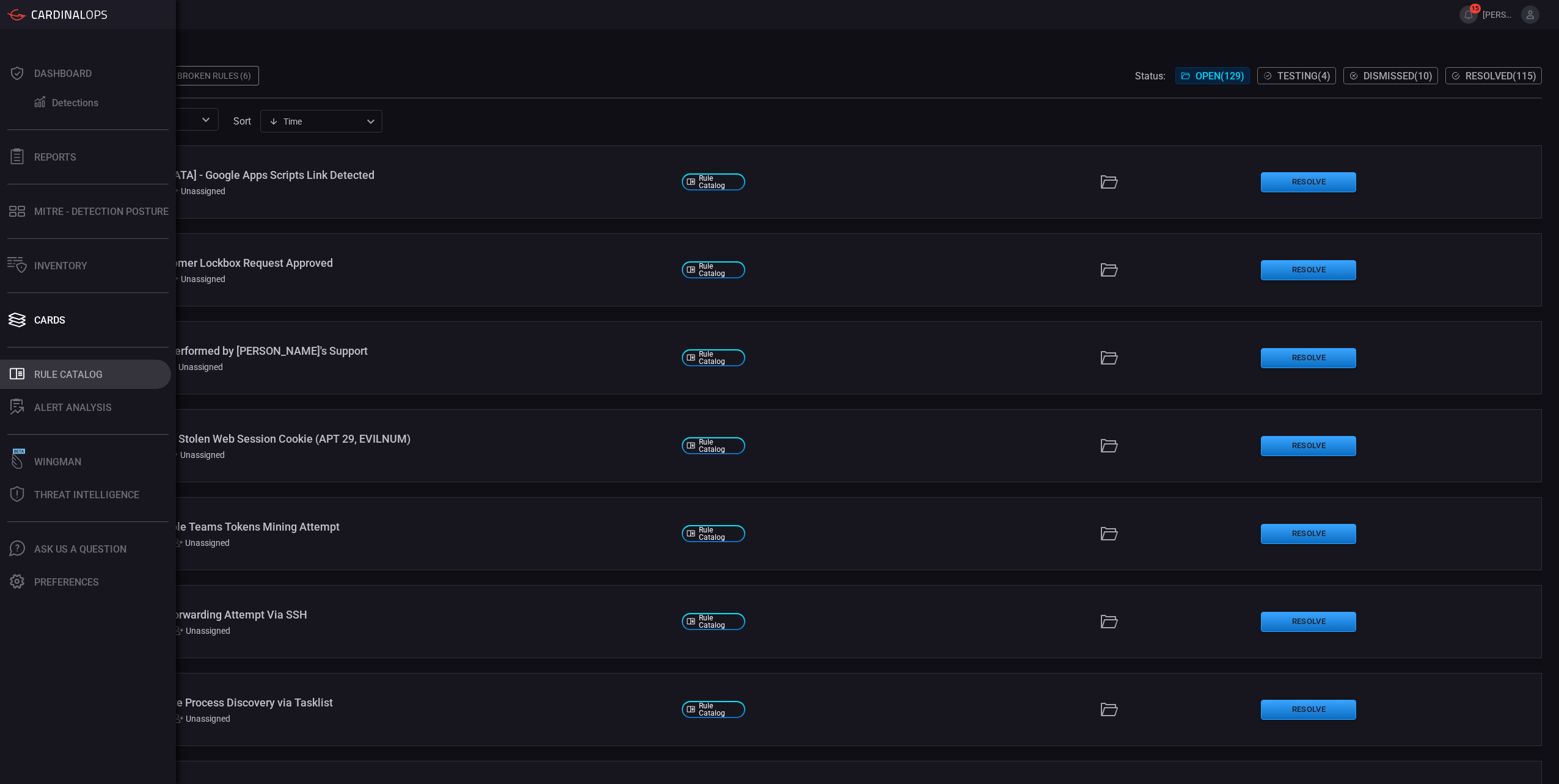
click at [35, 375] on div "Rule Catalog" at bounding box center [68, 374] width 68 height 11
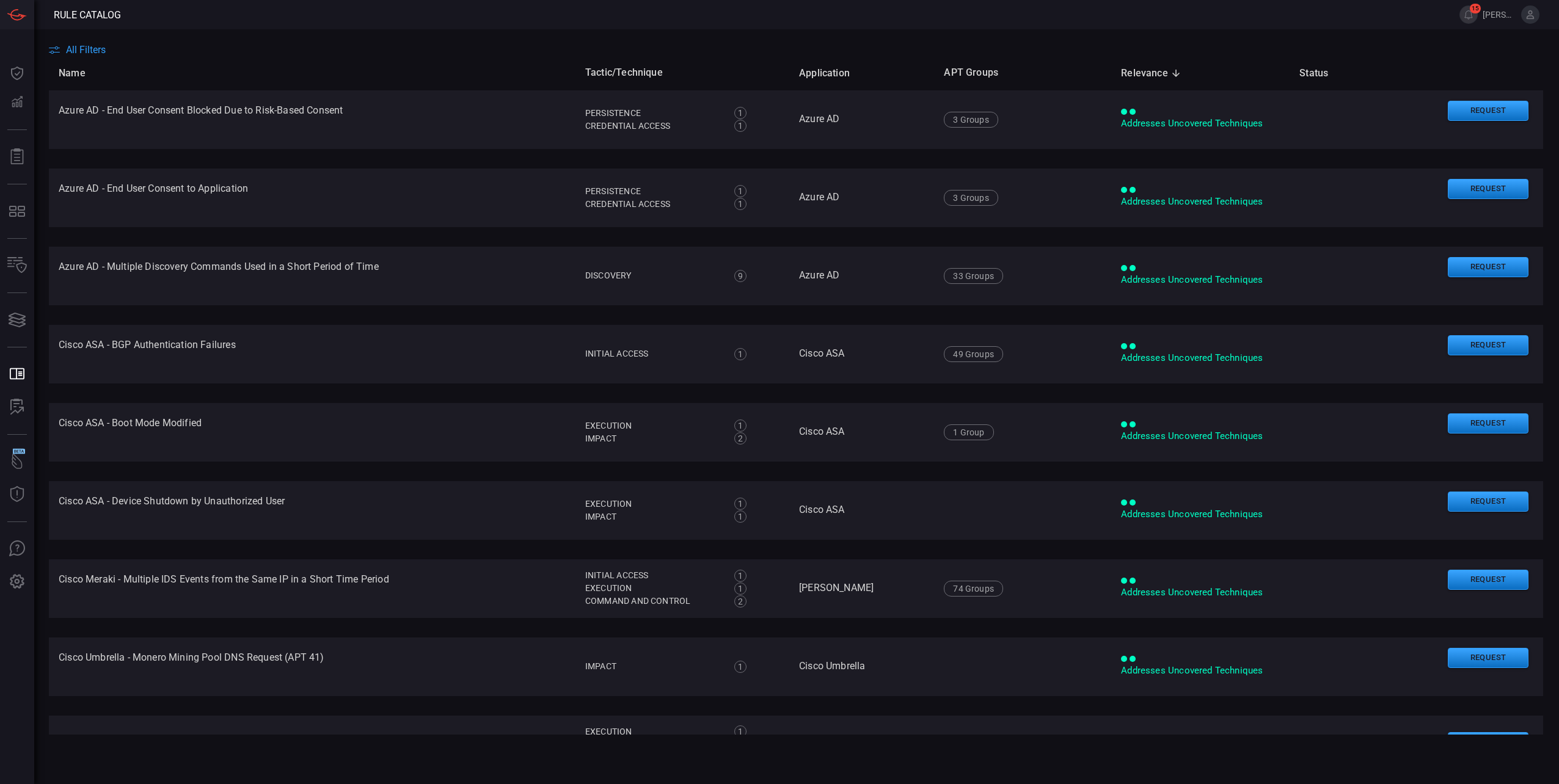
click at [98, 53] on span "All Filters" at bounding box center [85, 50] width 39 height 11
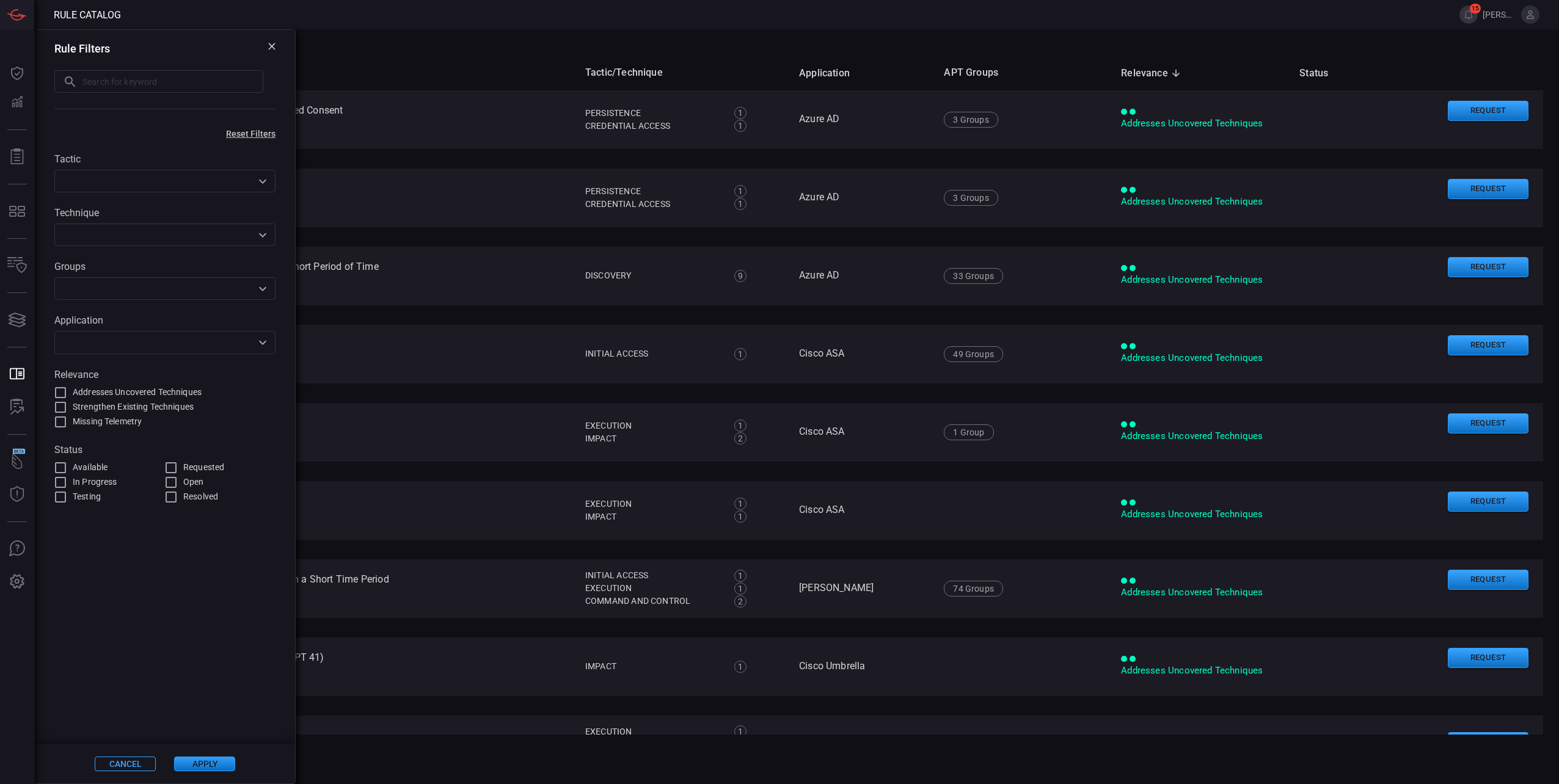
click at [101, 88] on input "text" at bounding box center [173, 82] width 181 height 23
paste input "AADInternals PowerShell"
type input "AADInternals PowerShell"
click at [204, 759] on button "Apply" at bounding box center [204, 764] width 61 height 15
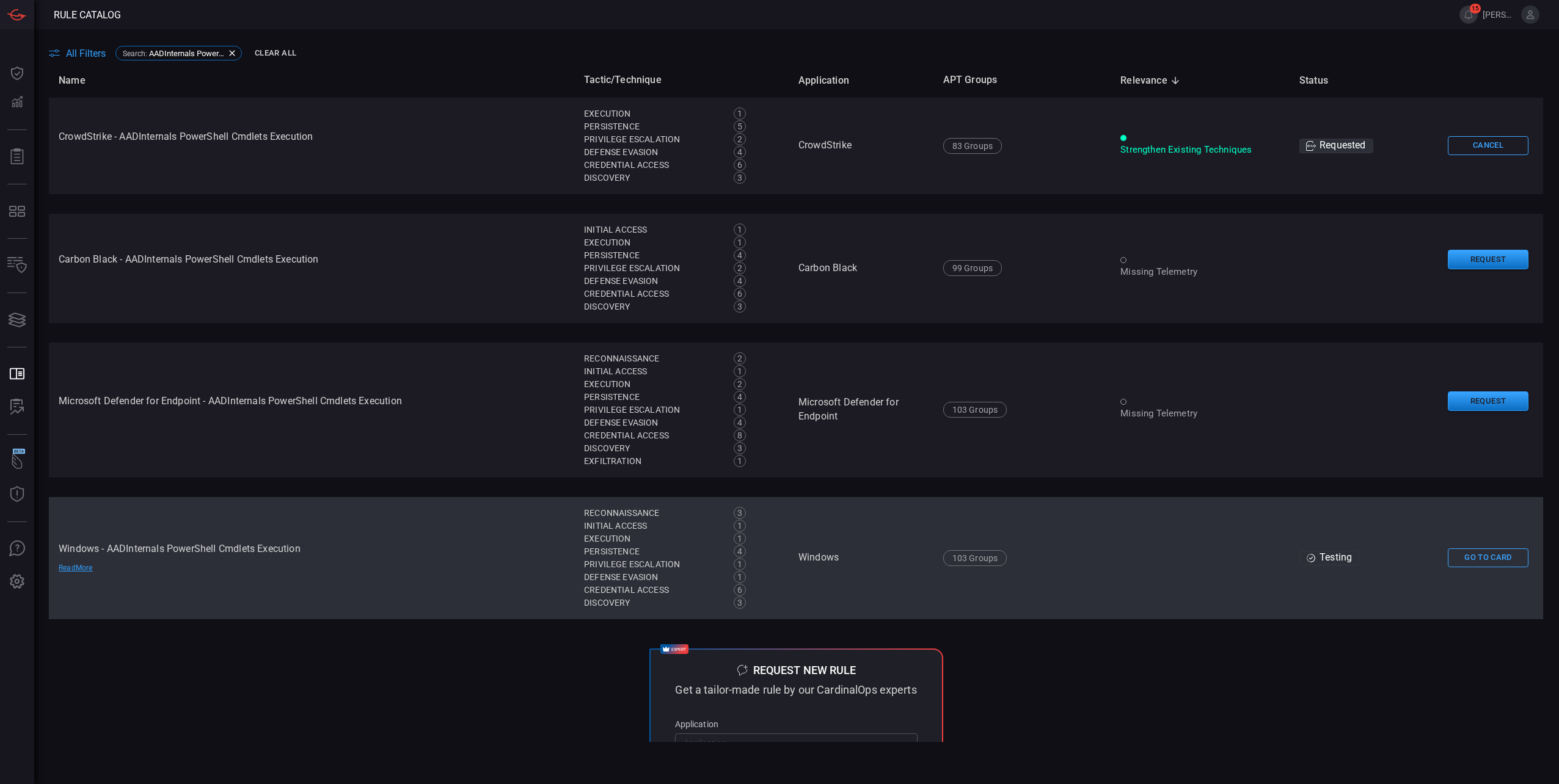
click at [252, 551] on td "Windows - AADInternals PowerShell Cmdlets Execution Read More" at bounding box center [311, 558] width 525 height 122
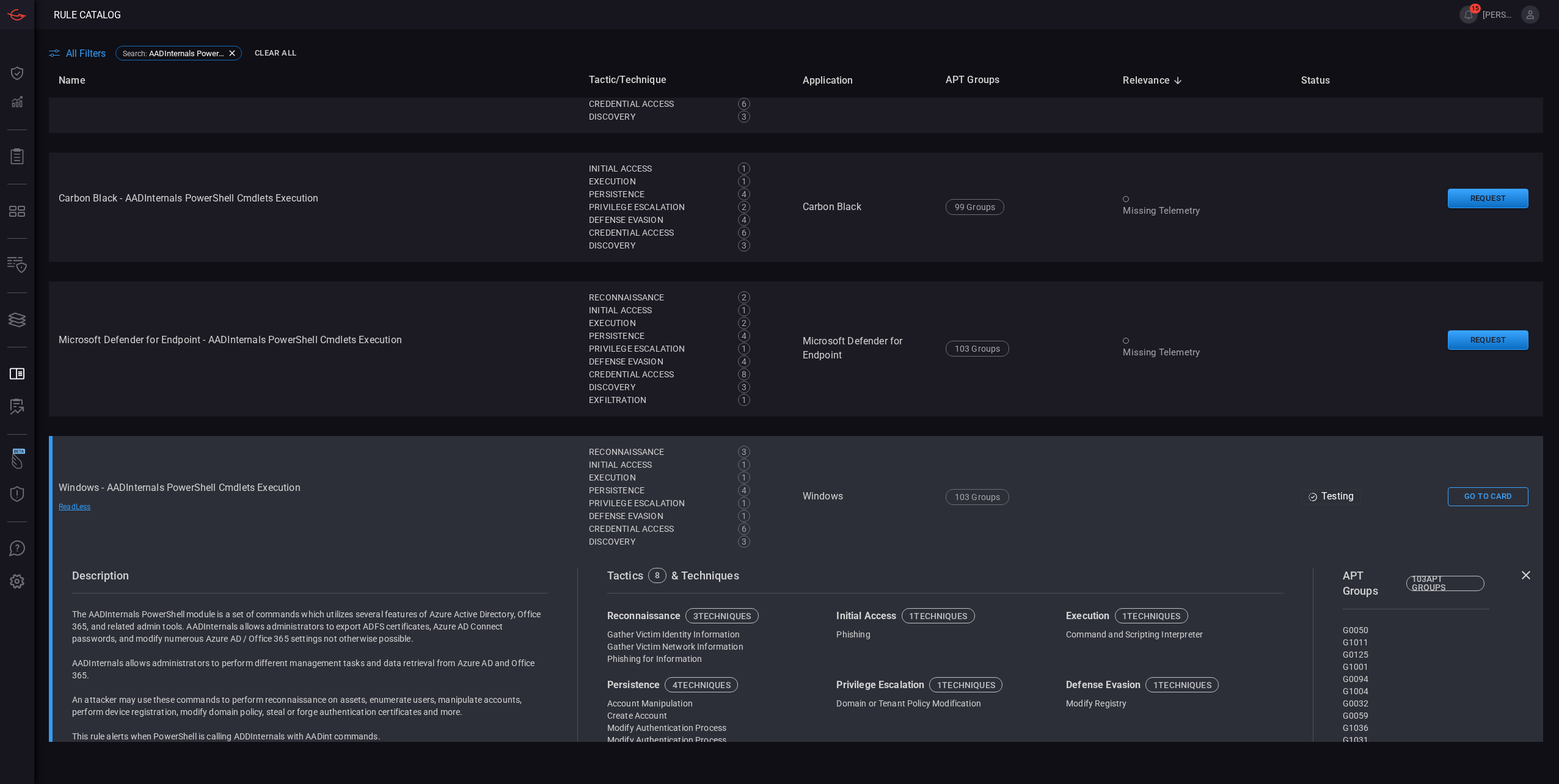
scroll to position [244, 0]
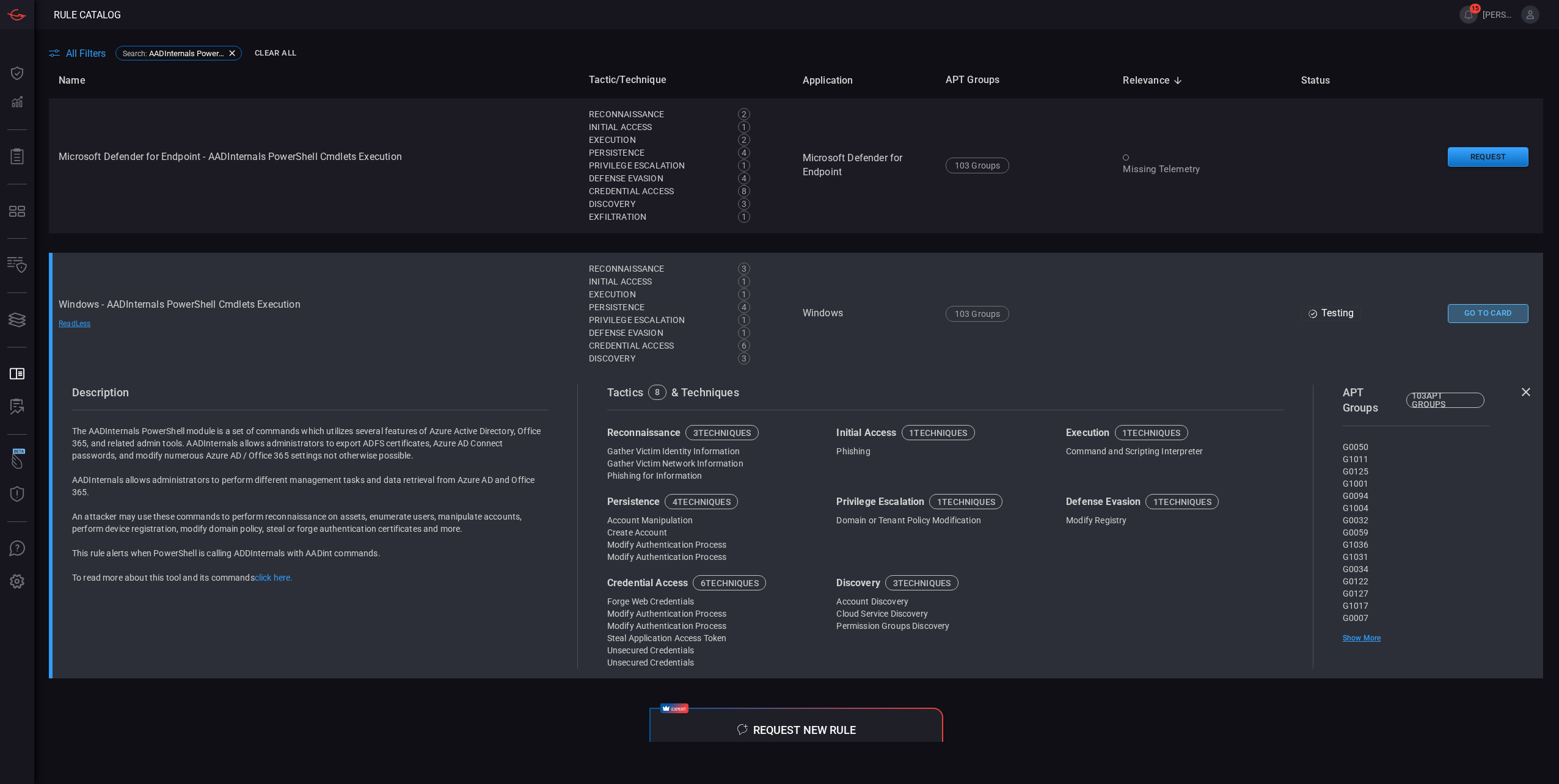
click at [1458, 307] on button "Go To Card" at bounding box center [1488, 313] width 81 height 19
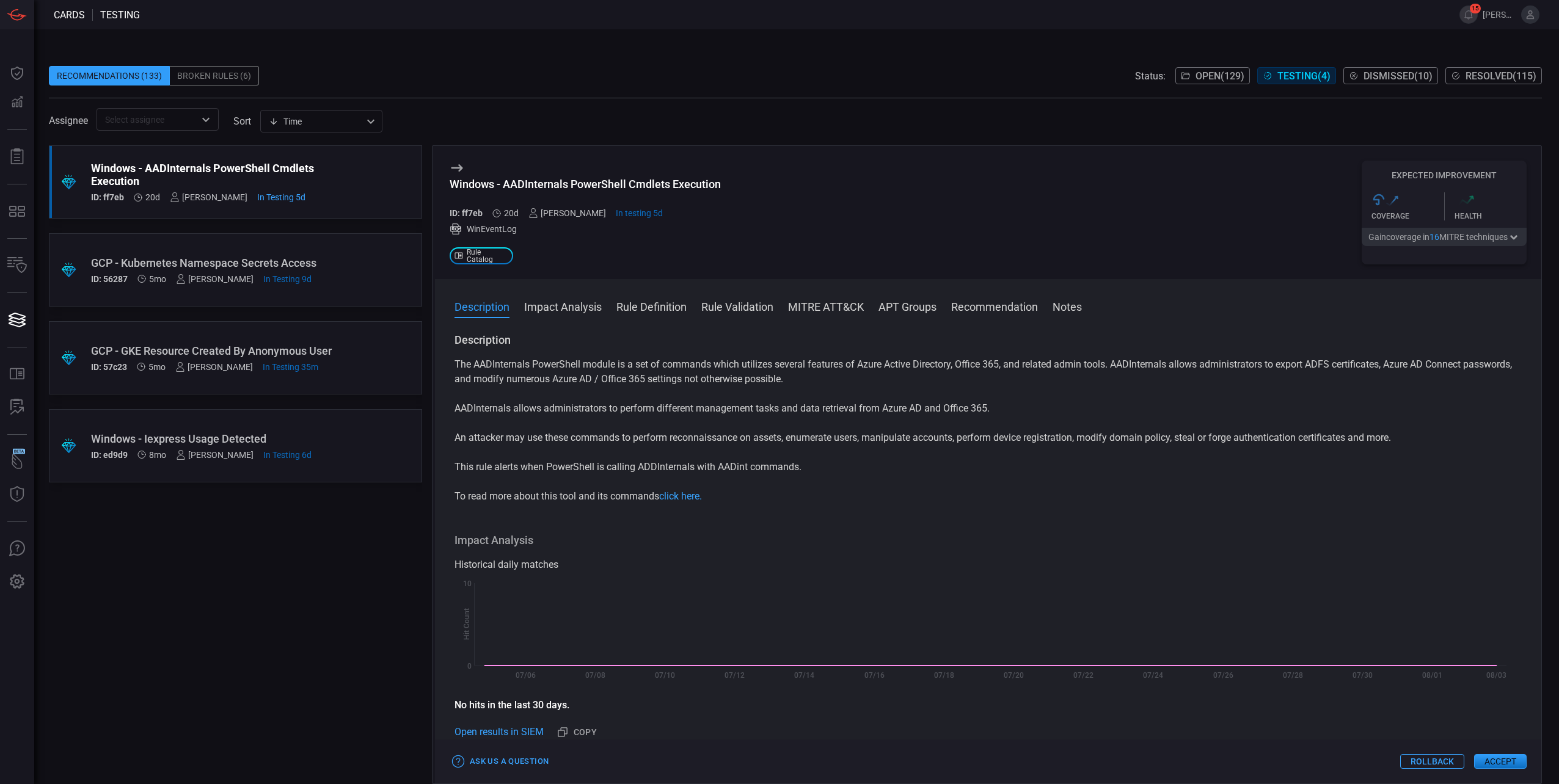
click at [122, 552] on div ".suggested_cards_icon{fill:url(#suggested_cards_icon);} Windows - AADInternals …" at bounding box center [235, 464] width 373 height 639
click at [1437, 118] on div "Assignee ​ sort Time visibleUpdateTime ​" at bounding box center [795, 119] width 1493 height 23
drag, startPoint x: 547, startPoint y: 470, endPoint x: 804, endPoint y: 472, distance: 257.0
click at [804, 472] on p "This rule alerts when PowerShell is calling ADDInternals with AADint commands." at bounding box center [988, 467] width 1067 height 15
drag, startPoint x: 804, startPoint y: 472, endPoint x: 796, endPoint y: 471, distance: 8.1
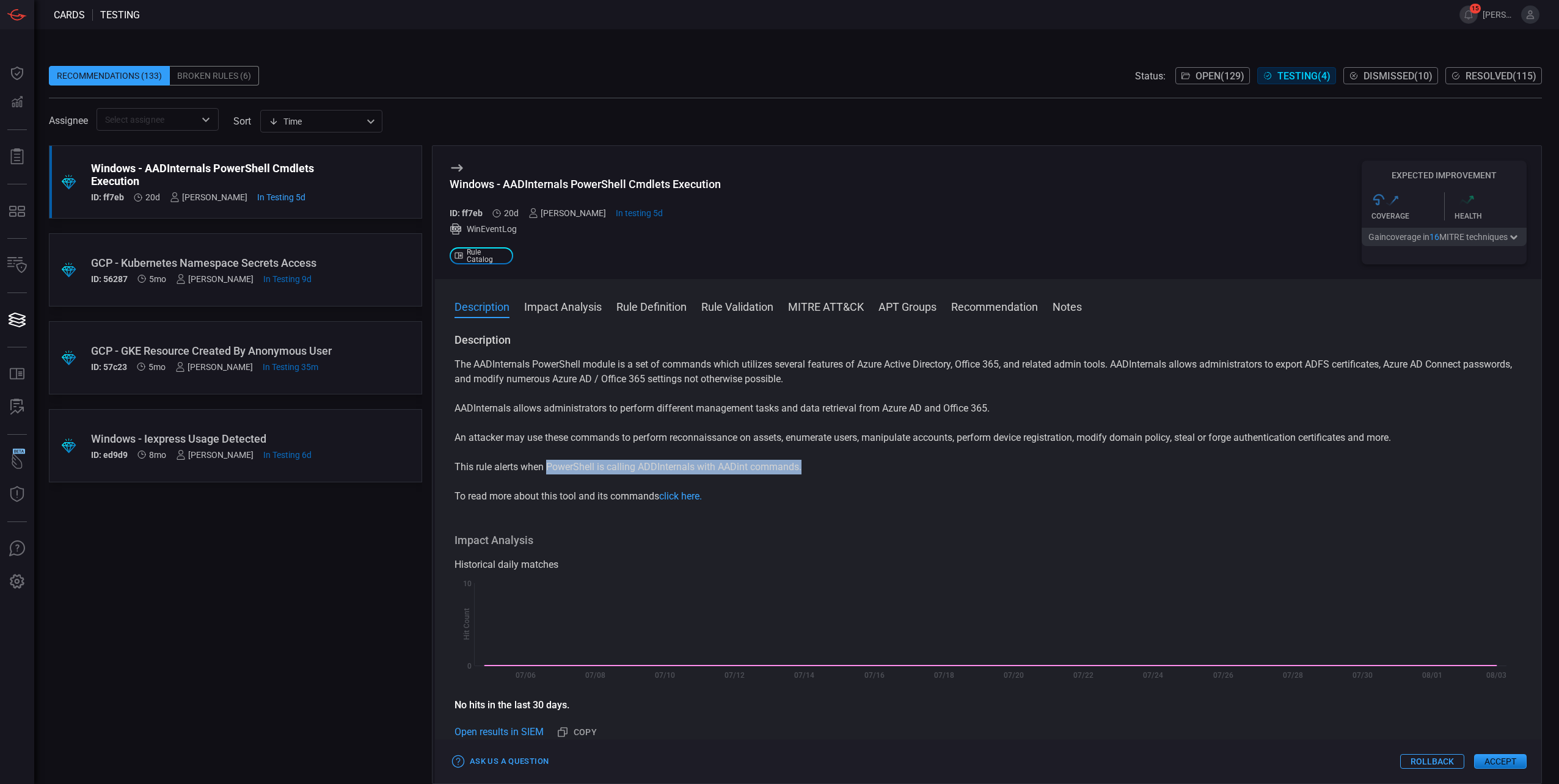
copy p "PowerShell is calling ADDInternals with AADint commands."
click at [837, 302] on button "MITRE ATT&CK" at bounding box center [825, 306] width 76 height 15
